Goal: Entertainment & Leisure: Consume media (video, audio)

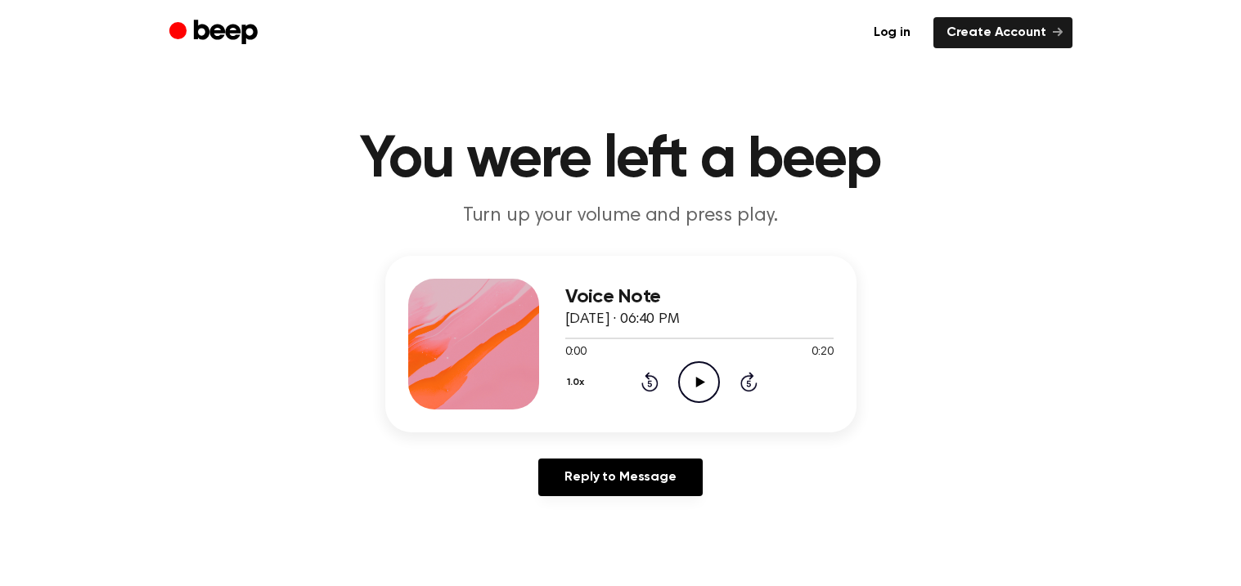
click at [701, 383] on icon at bounding box center [700, 382] width 9 height 11
click at [686, 386] on icon "Play Audio" at bounding box center [699, 382] width 42 height 42
click at [682, 376] on icon "Play Audio" at bounding box center [699, 382] width 42 height 42
click at [646, 378] on icon at bounding box center [649, 382] width 17 height 20
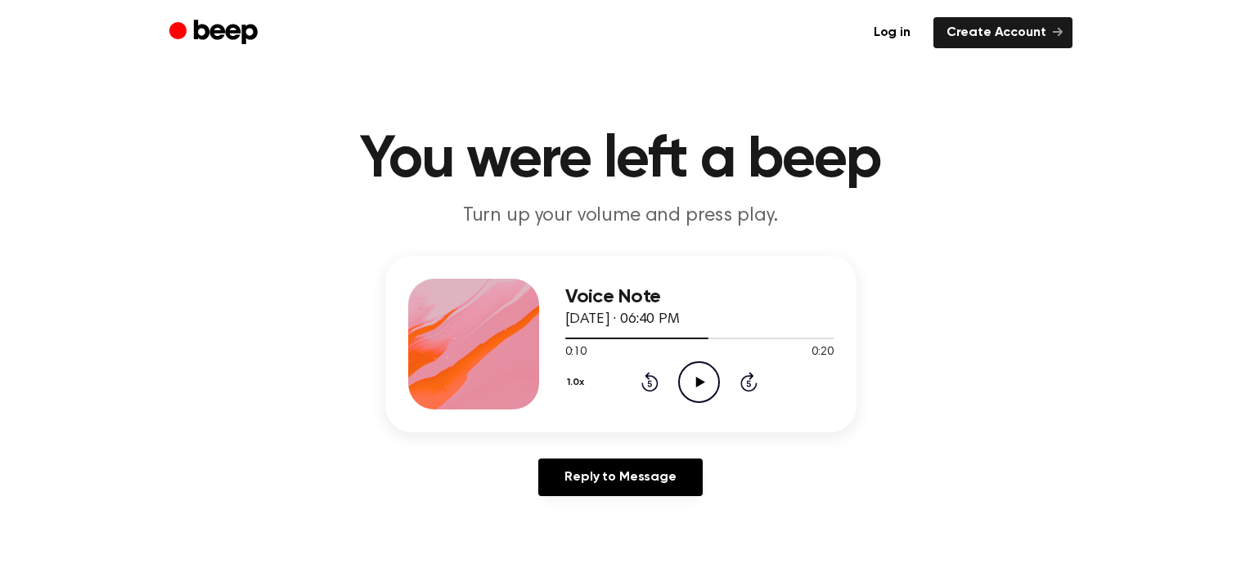
click at [646, 378] on icon at bounding box center [649, 382] width 17 height 20
click at [694, 376] on icon "Play Audio" at bounding box center [699, 382] width 42 height 42
click at [685, 370] on icon "Play Audio" at bounding box center [699, 382] width 42 height 42
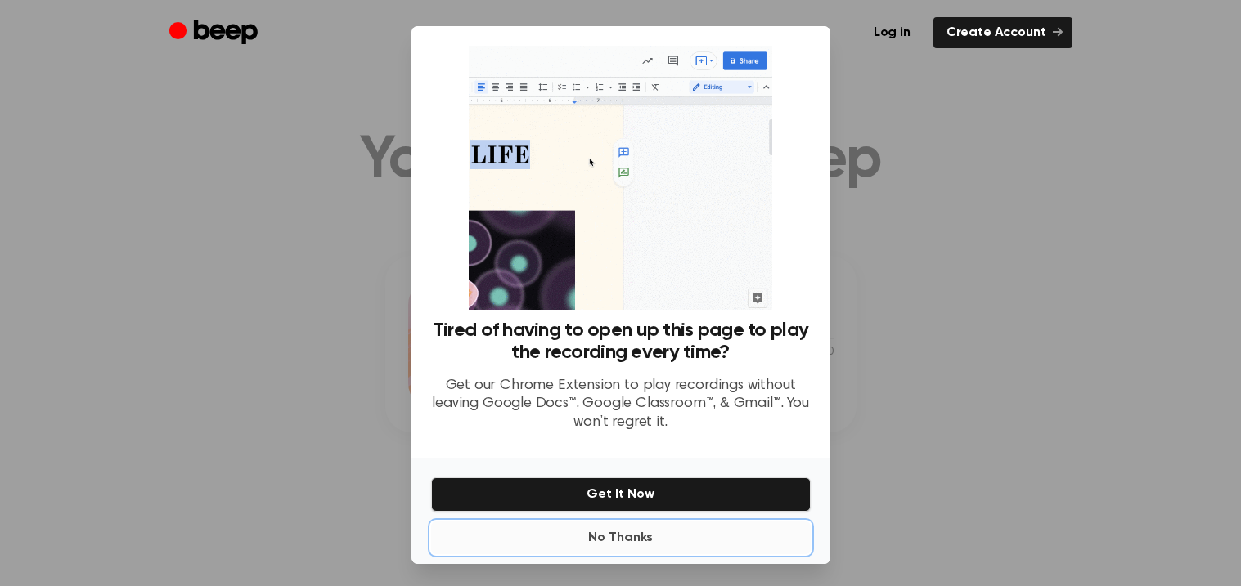
click at [490, 528] on button "No Thanks" at bounding box center [620, 538] width 379 height 33
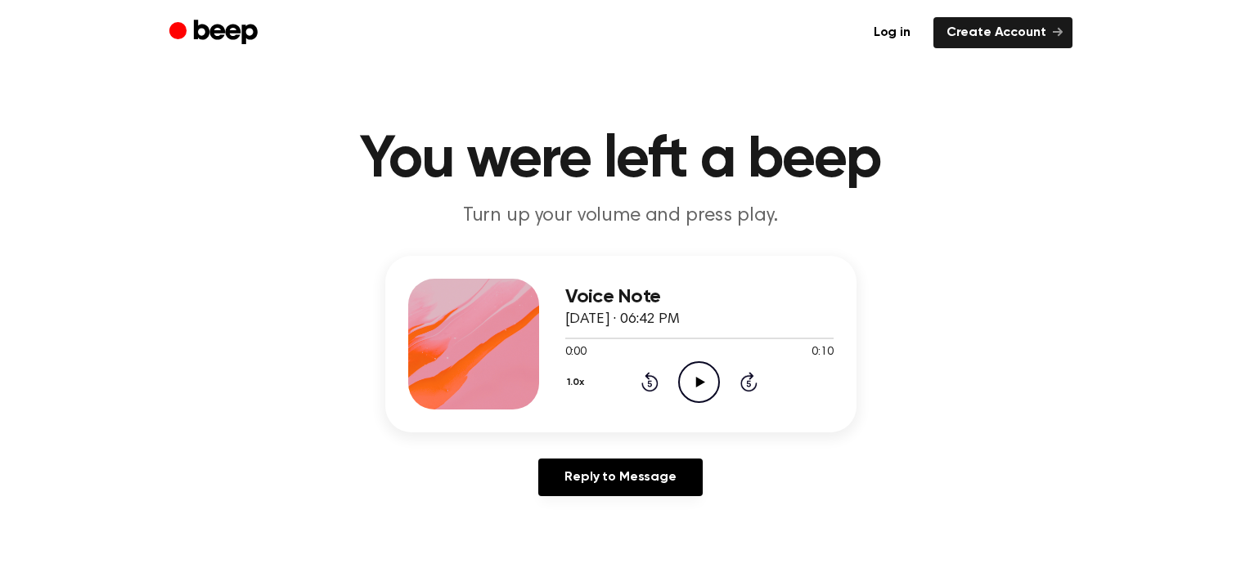
click at [695, 381] on icon "Play Audio" at bounding box center [699, 382] width 42 height 42
click at [692, 376] on icon "Play Audio" at bounding box center [699, 382] width 42 height 42
click at [679, 375] on circle at bounding box center [699, 382] width 40 height 40
click at [709, 393] on icon "Play Audio" at bounding box center [699, 382] width 42 height 42
click at [679, 347] on div "0:00 0:09" at bounding box center [699, 352] width 268 height 17
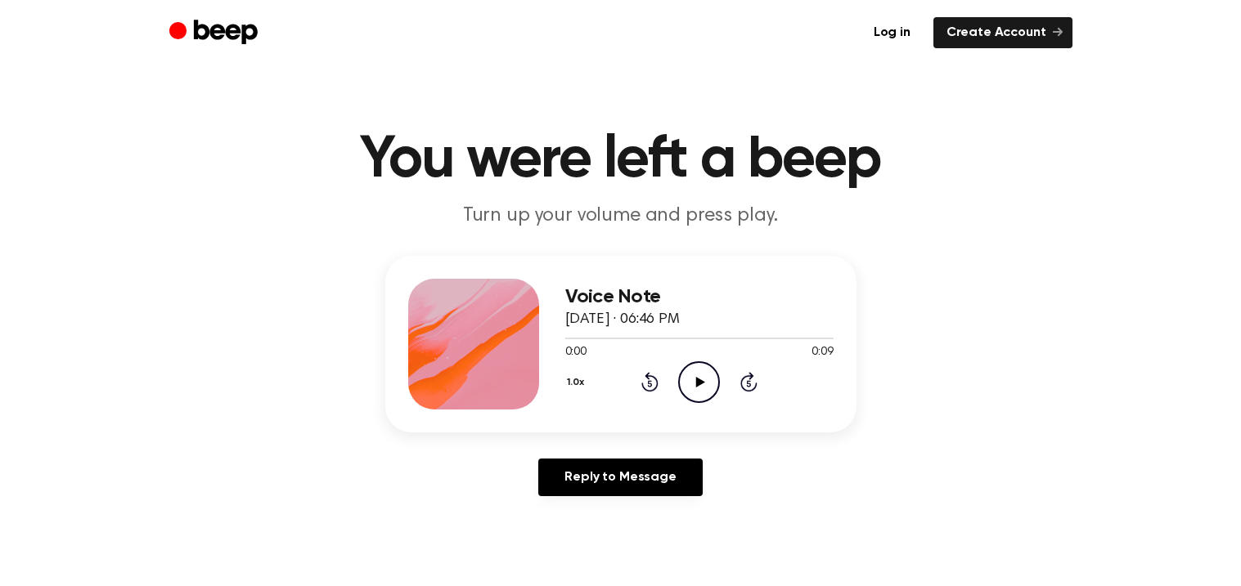
click at [713, 397] on icon "Play Audio" at bounding box center [699, 382] width 42 height 42
click at [675, 374] on div "1.0x Rewind 5 seconds Play Audio Skip 5 seconds" at bounding box center [699, 382] width 268 height 42
click at [682, 379] on icon "Play Audio" at bounding box center [699, 382] width 42 height 42
click at [673, 382] on div "1.0x Rewind 5 seconds Play Audio Skip 5 seconds" at bounding box center [699, 382] width 268 height 42
click at [689, 385] on icon "Play Audio" at bounding box center [699, 382] width 42 height 42
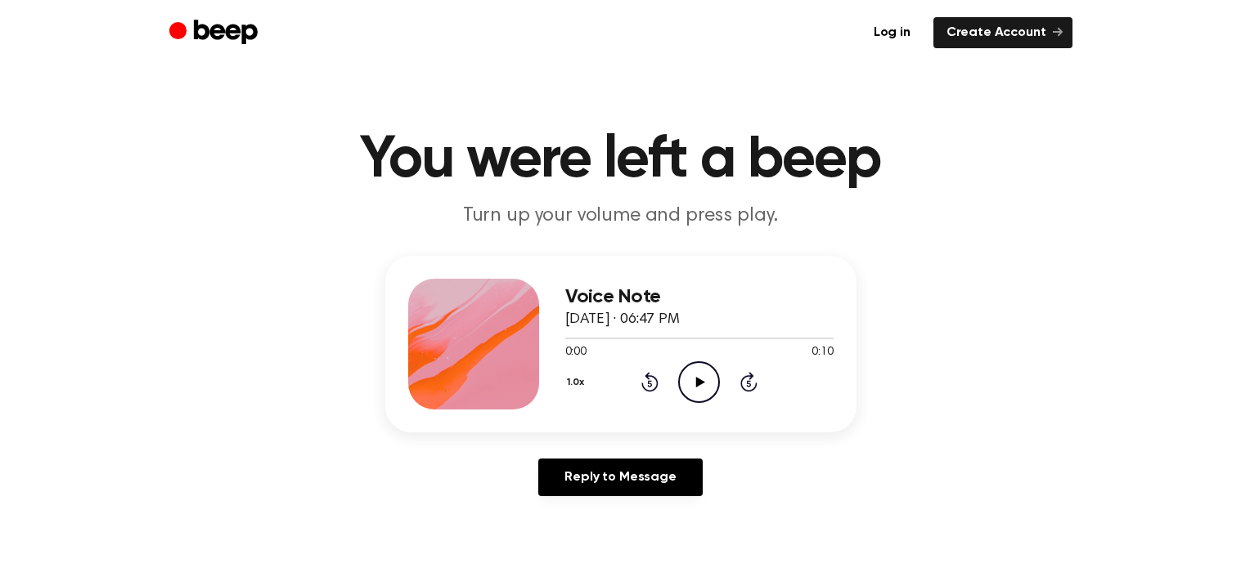
click at [689, 387] on icon "Play Audio" at bounding box center [699, 382] width 42 height 42
click at [698, 366] on icon "Play Audio" at bounding box center [699, 382] width 42 height 42
